Goal: Check status: Check status

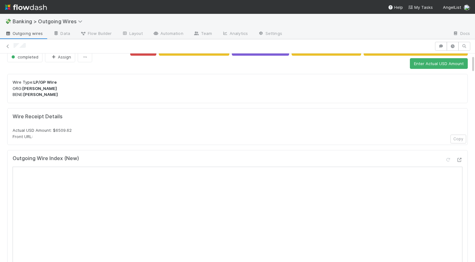
scroll to position [22, 0]
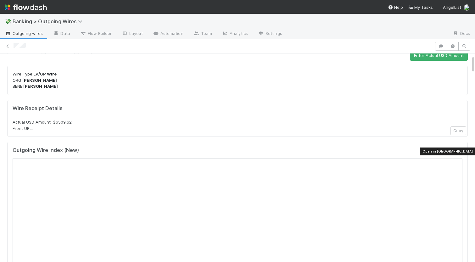
click at [461, 150] on icon at bounding box center [459, 152] width 6 height 4
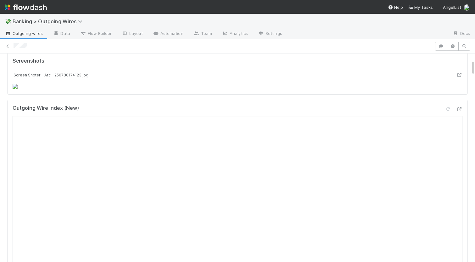
scroll to position [68, 0]
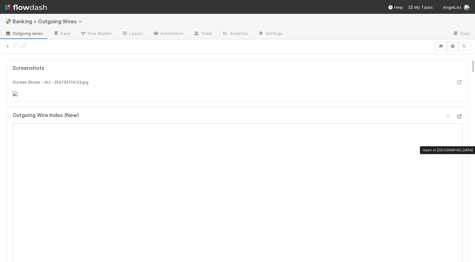
click at [460, 119] on icon at bounding box center [459, 117] width 6 height 4
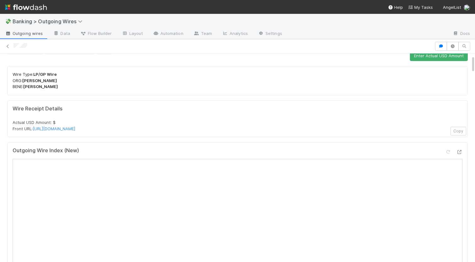
scroll to position [23, 0]
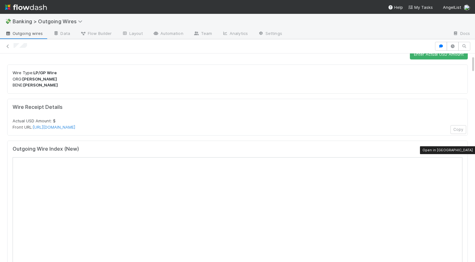
click at [458, 150] on icon at bounding box center [459, 151] width 6 height 4
